Goal: Use online tool/utility

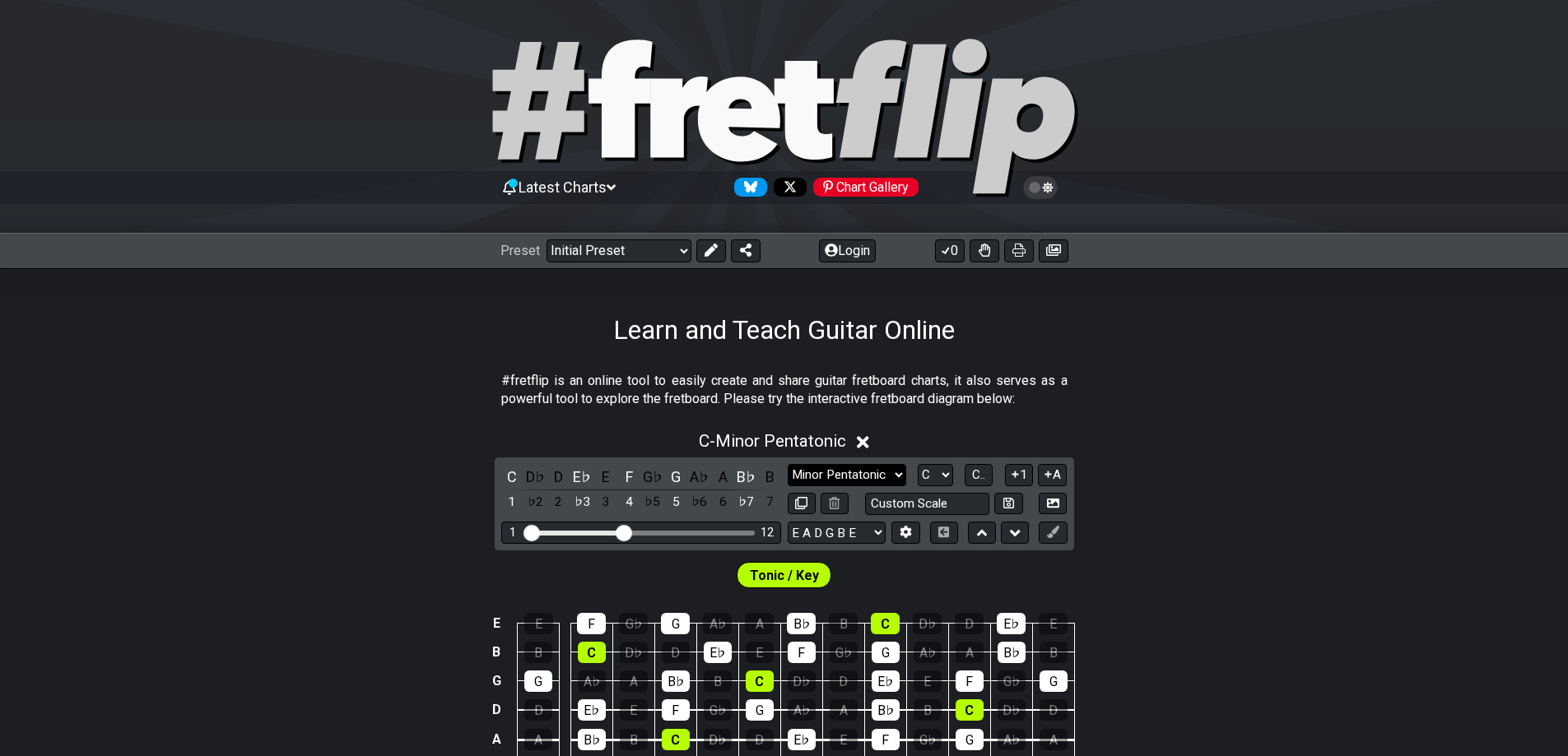
click at [816, 467] on select "Minor Pentatonic Click to edit Minor Pentatonic Major Pentatonic Minor Blues Ma…" at bounding box center [847, 475] width 119 height 22
click at [788, 464] on select "Minor Pentatonic Click to edit Minor Pentatonic Major Pentatonic Minor Blues Ma…" at bounding box center [847, 475] width 119 height 22
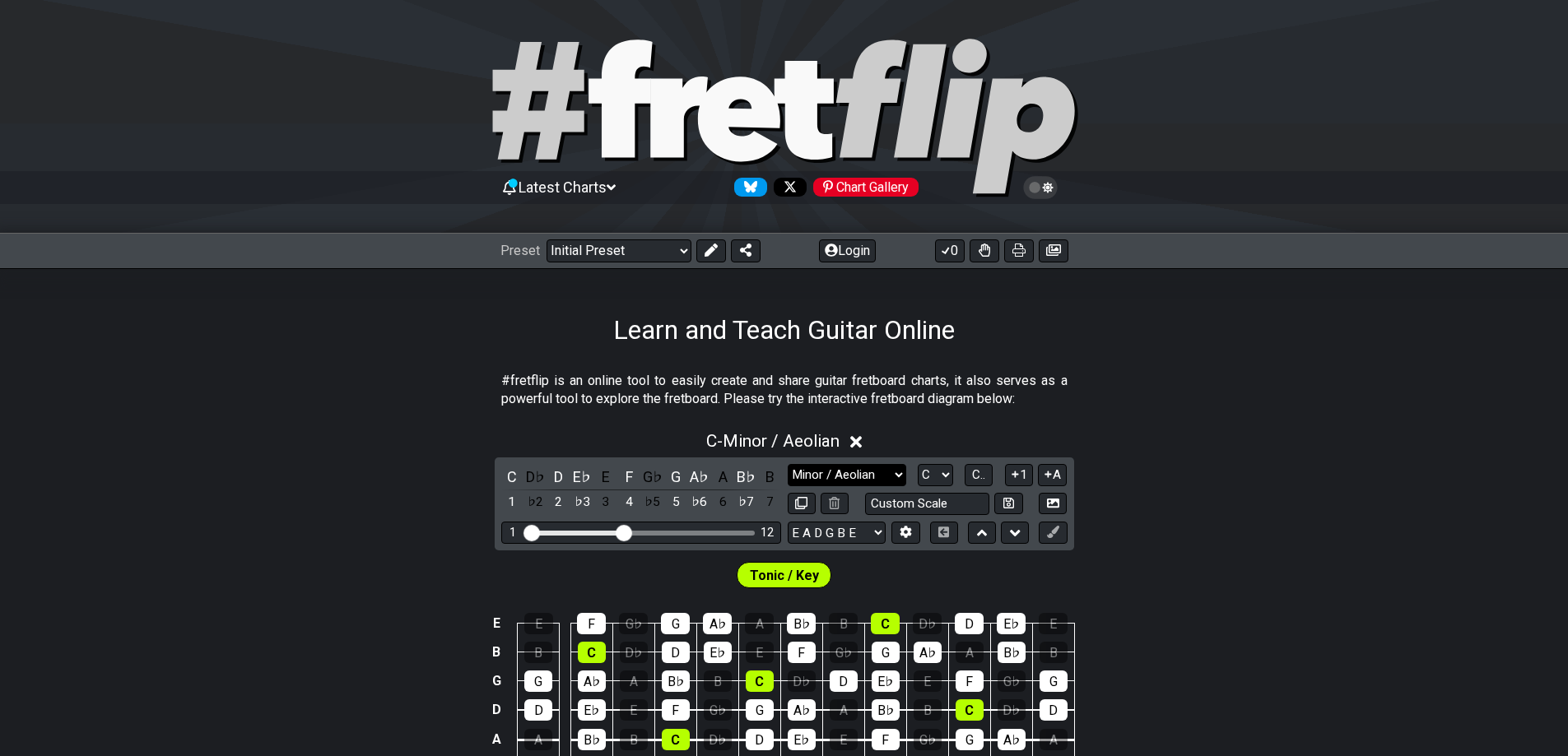
click at [868, 470] on select "Minor Pentatonic Click to edit Minor Pentatonic Major Pentatonic Minor Blues Ma…" at bounding box center [847, 475] width 119 height 22
select select "Major / [PERSON_NAME]"
click at [788, 464] on select "Minor Pentatonic Click to edit Minor Pentatonic Major Pentatonic Minor Blues Ma…" at bounding box center [847, 475] width 119 height 22
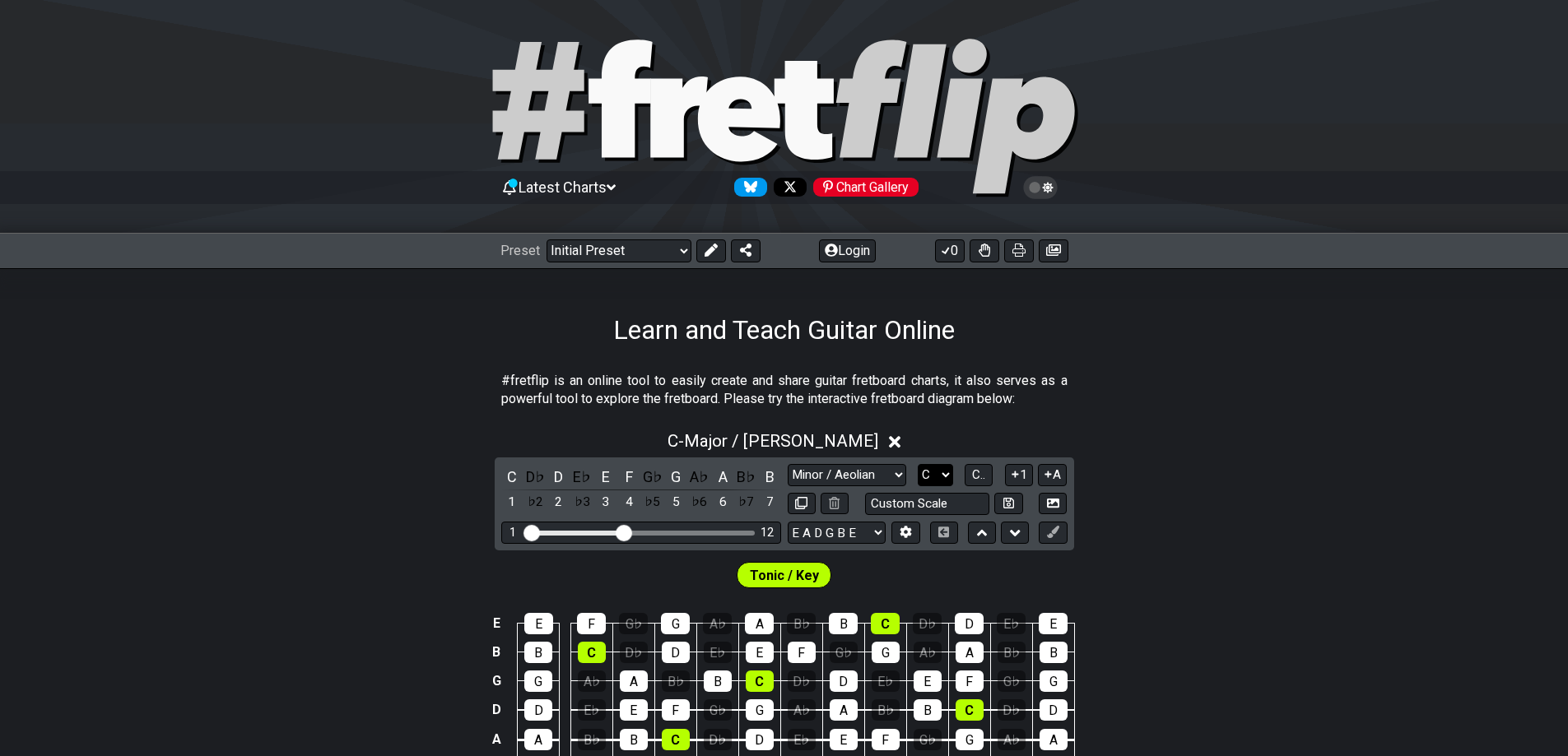
click at [931, 481] on select "A♭ A A♯ B♭ B C C♯ D♭ D D♯ E♭ E F F♯ G♭ G G♯" at bounding box center [935, 475] width 35 height 22
select select "E"
click at [918, 464] on select "A♭ A A♯ B♭ B C C♯ D♭ D D♯ E♭ E F F♯ G♭ G G♯" at bounding box center [935, 475] width 35 height 22
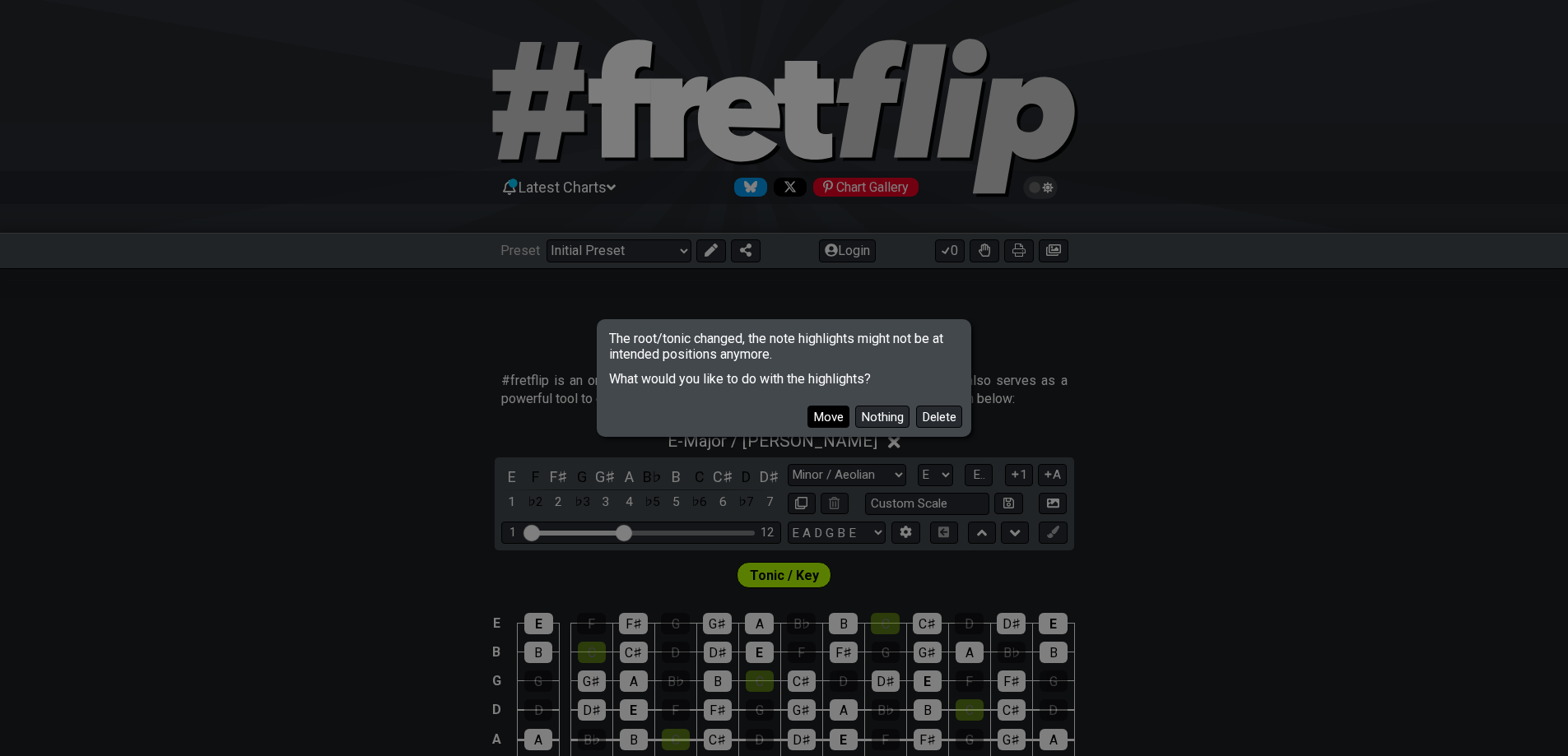
click at [832, 415] on button "Move" at bounding box center [829, 416] width 42 height 22
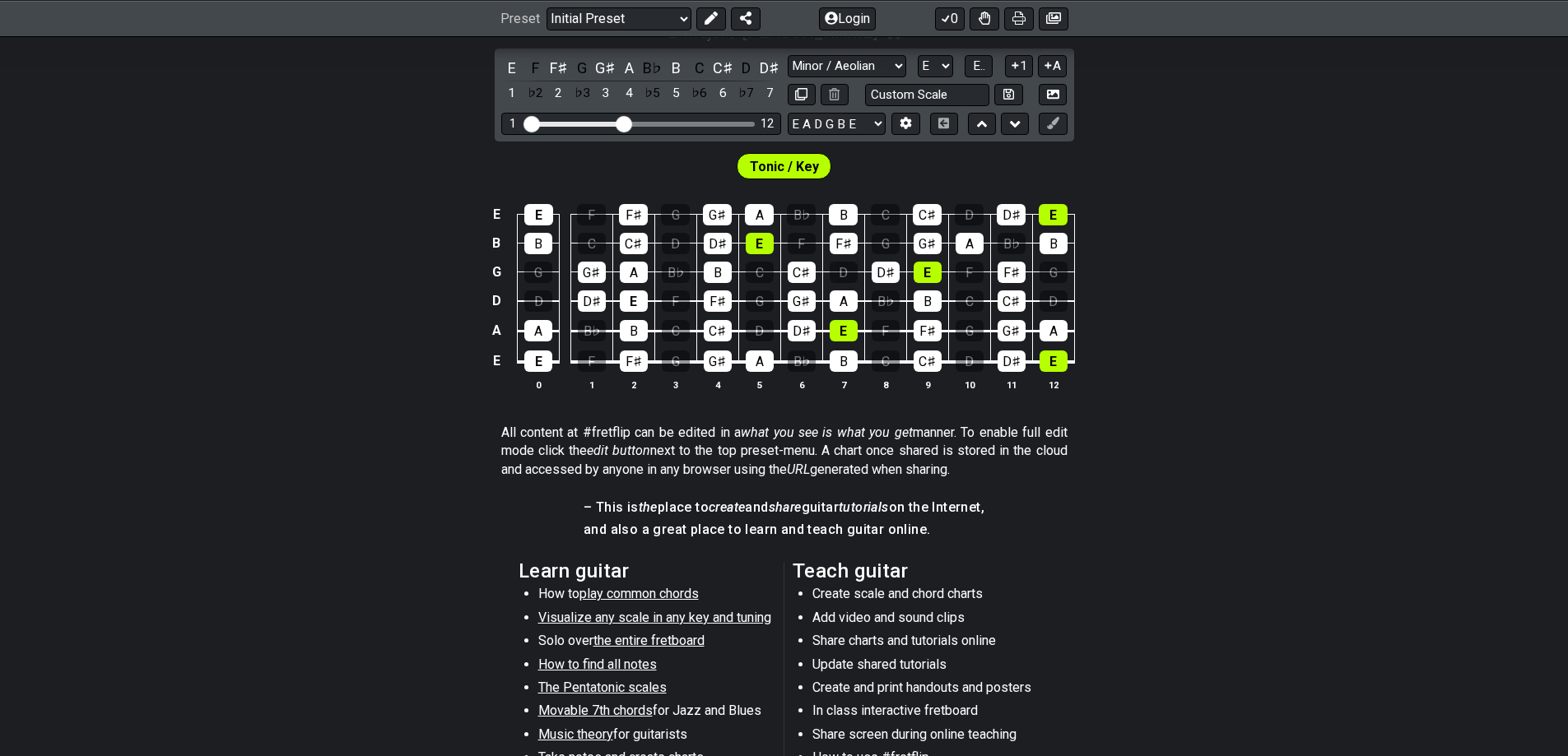
scroll to position [326, 0]
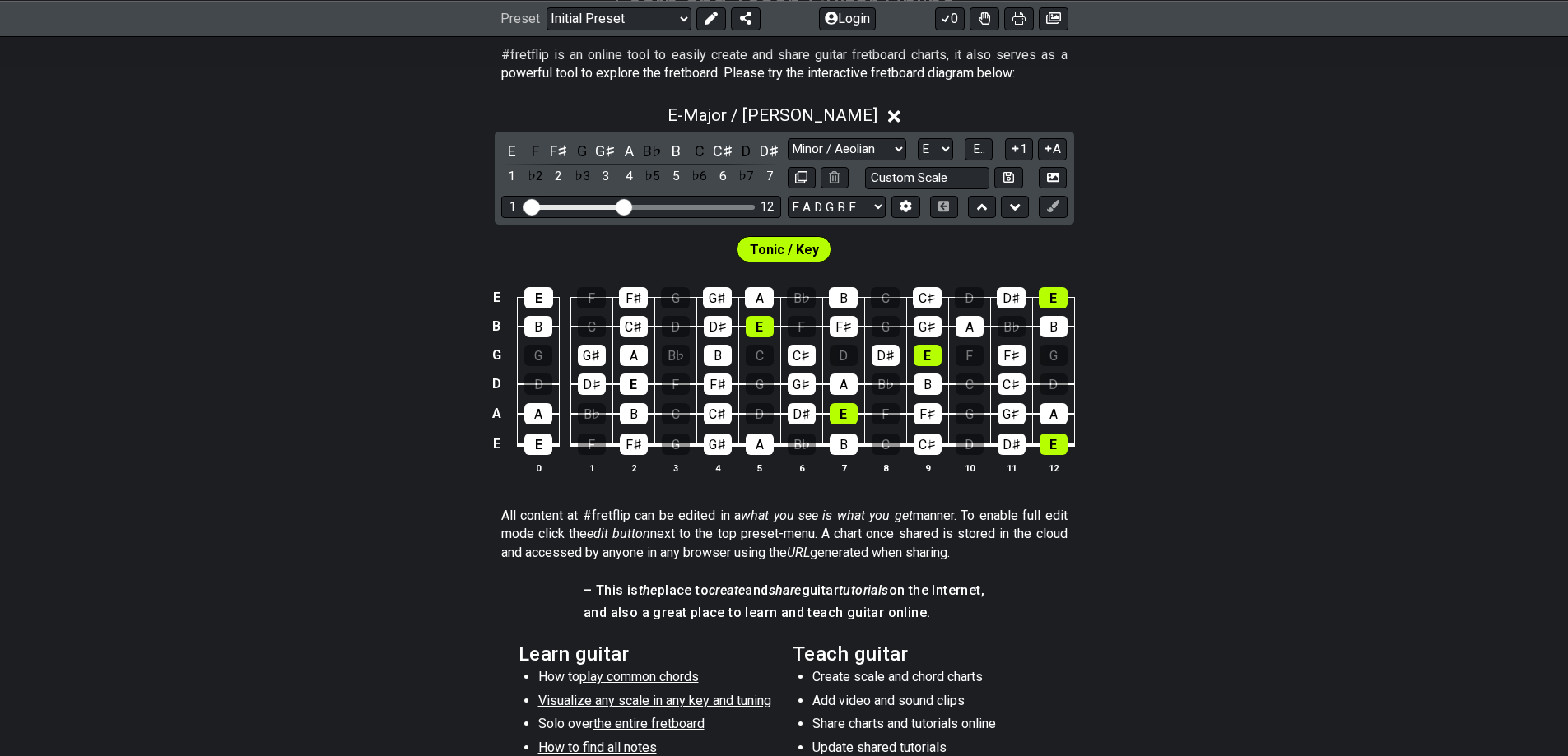
click at [281, 66] on section "#fretflip is an online tool to easily create and share guitar fretboard charts,…" at bounding box center [784, 68] width 1568 height 57
